Goal: Information Seeking & Learning: Learn about a topic

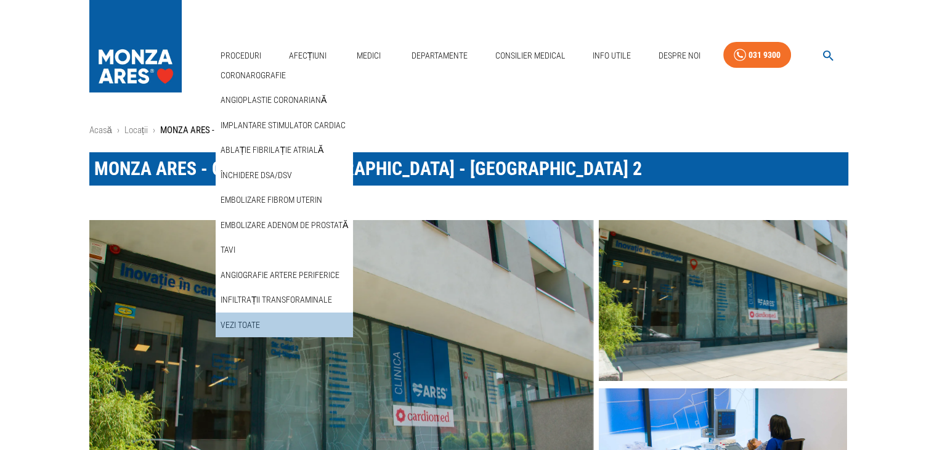
click at [262, 322] on div "Vezi Toate" at bounding box center [284, 324] width 137 height 25
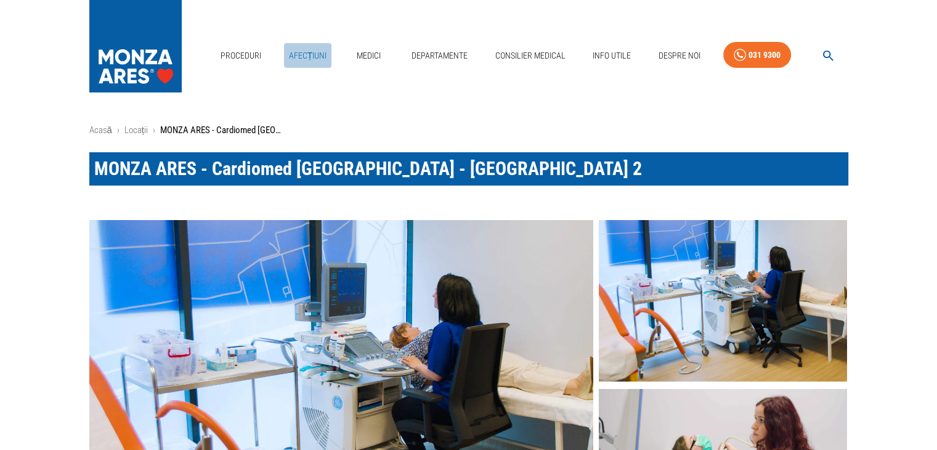
click at [306, 55] on link "Afecțiuni" at bounding box center [308, 55] width 48 height 25
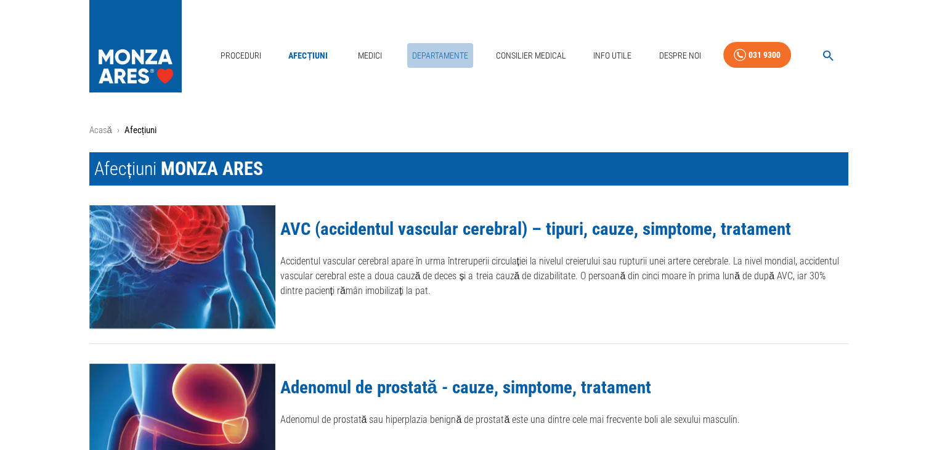
click at [436, 49] on link "Departamente" at bounding box center [440, 55] width 66 height 25
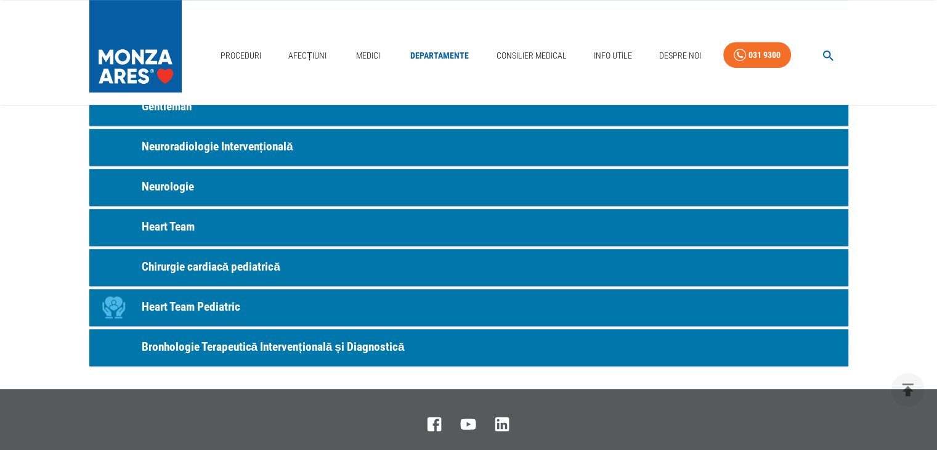
scroll to position [678, 0]
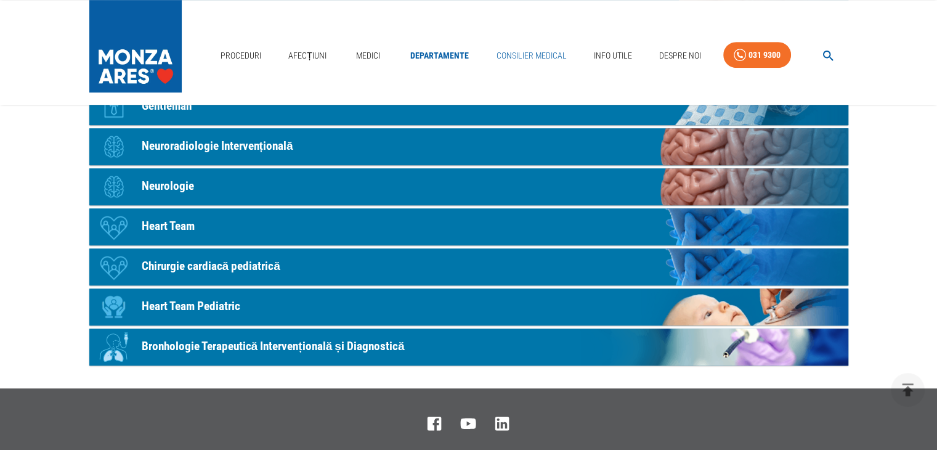
click at [549, 55] on link "Consilier Medical" at bounding box center [531, 55] width 80 height 25
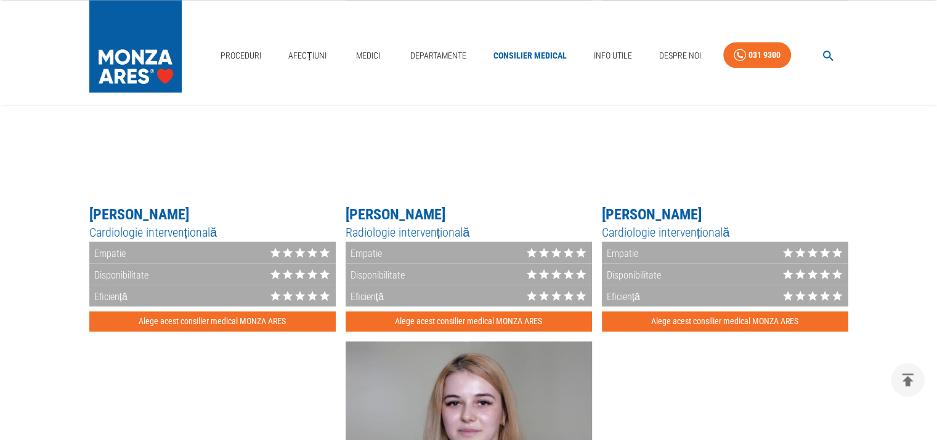
scroll to position [1507, 0]
